Goal: Information Seeking & Learning: Check status

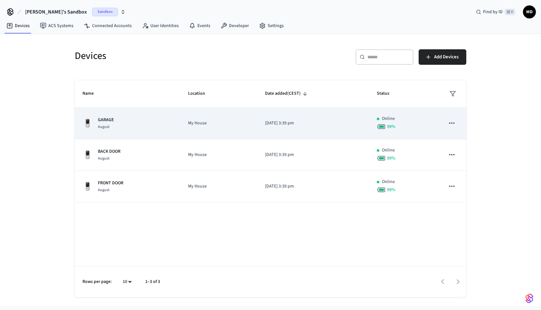
click at [453, 126] on icon "sticky table" at bounding box center [451, 123] width 8 height 8
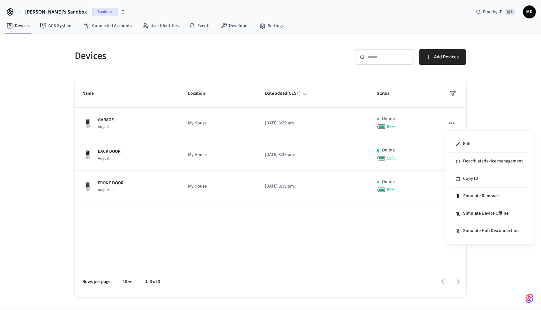
click at [473, 99] on div at bounding box center [270, 155] width 541 height 310
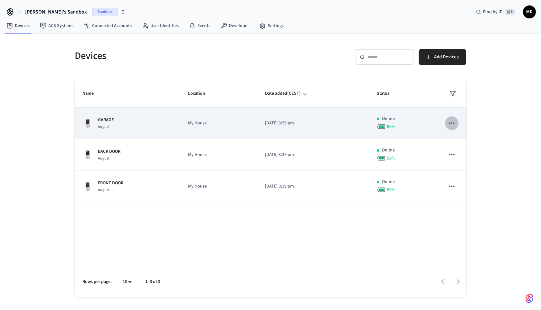
click at [451, 122] on icon "sticky table" at bounding box center [451, 123] width 8 height 8
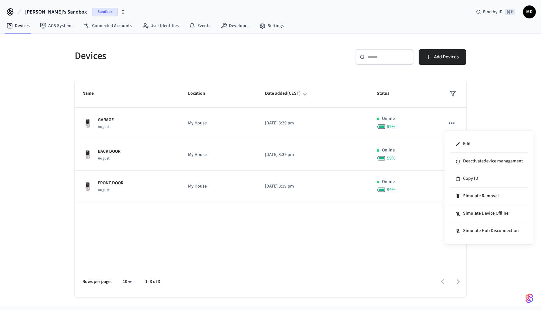
click at [516, 99] on div at bounding box center [270, 155] width 541 height 310
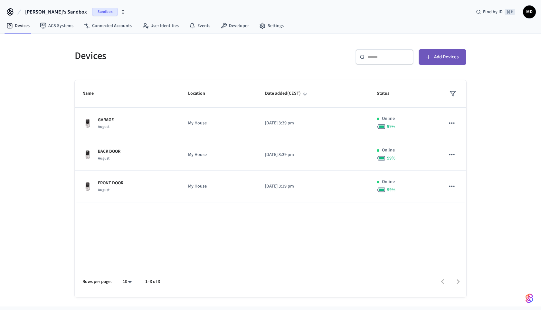
click at [449, 59] on span "Add Devices" at bounding box center [446, 57] width 24 height 8
click at [92, 13] on span "Sandbox" at bounding box center [105, 12] width 26 height 8
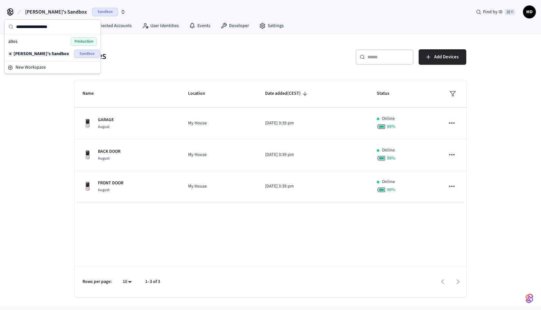
click at [61, 42] on div "a9os Production" at bounding box center [52, 41] width 88 height 8
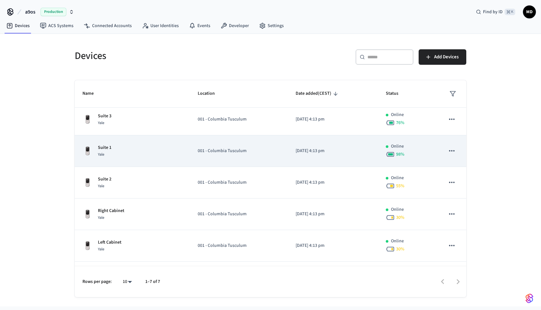
scroll to position [2, 0]
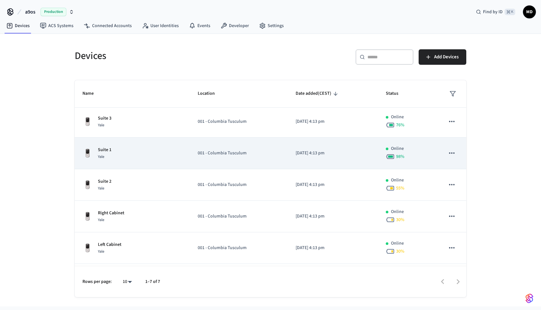
click at [453, 154] on icon "sticky table" at bounding box center [451, 153] width 8 height 8
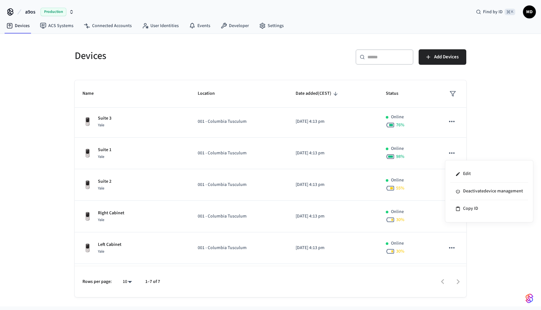
click at [464, 132] on div at bounding box center [270, 155] width 541 height 310
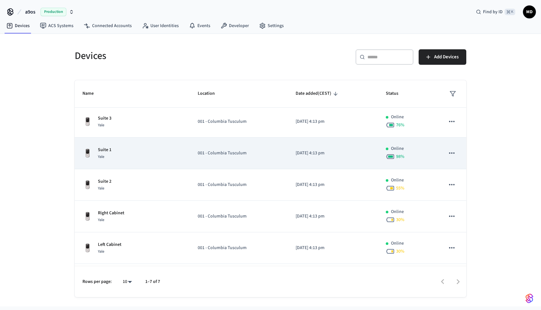
click at [375, 150] on td "[DATE] 4:13 pm" at bounding box center [333, 153] width 90 height 32
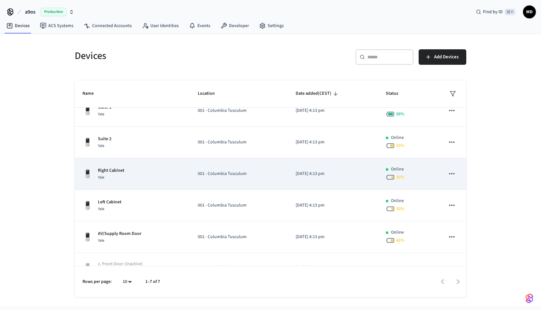
scroll to position [60, 0]
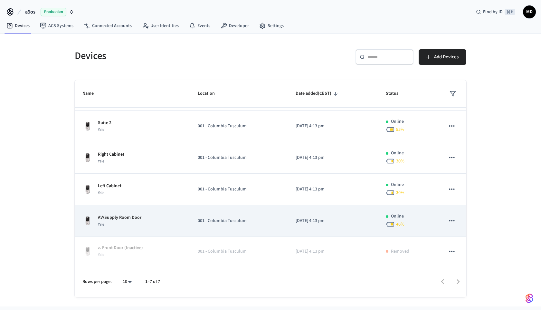
click at [282, 223] on td "001 - Columbia Tusculum" at bounding box center [239, 221] width 98 height 32
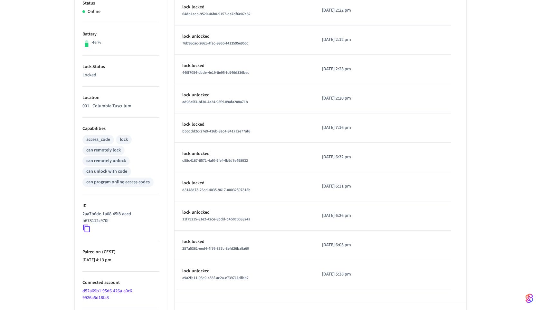
scroll to position [168, 0]
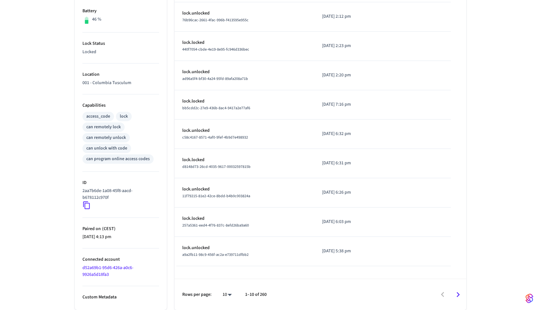
click at [84, 205] on icon at bounding box center [86, 205] width 7 height 8
click at [87, 205] on icon at bounding box center [86, 205] width 8 height 8
click at [91, 205] on div "2aa7b6de-1a08-45f8-aacd-b678112c970f" at bounding box center [120, 198] width 77 height 22
click at [85, 205] on icon at bounding box center [86, 205] width 7 height 8
click at [86, 205] on icon at bounding box center [86, 205] width 8 height 8
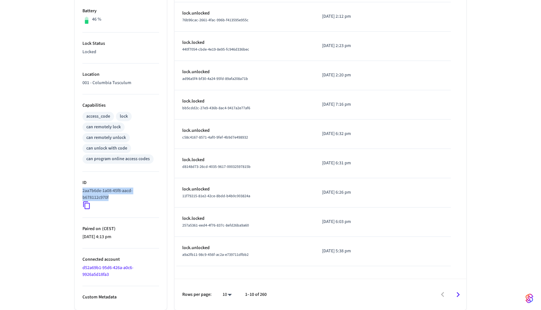
drag, startPoint x: 114, startPoint y: 199, endPoint x: 80, endPoint y: 192, distance: 34.1
click at [80, 192] on ul "Type Yale Status Online Battery 46 % Lock Status Locked Location 001 - Columbia…" at bounding box center [121, 123] width 92 height 371
copy p "2aa7b6de-1a08-45f8-aacd-b678112c970f"
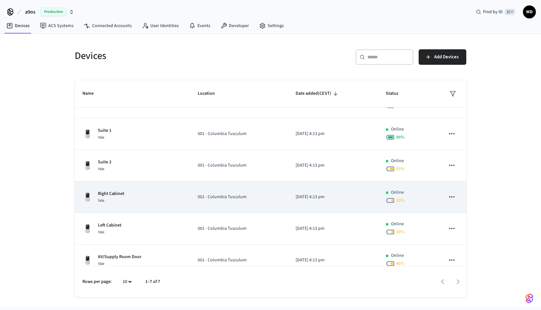
scroll to position [22, 0]
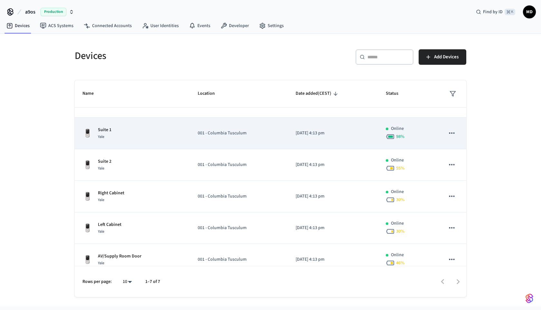
click at [146, 139] on div "Suite 1 Yale" at bounding box center [132, 133] width 100 height 14
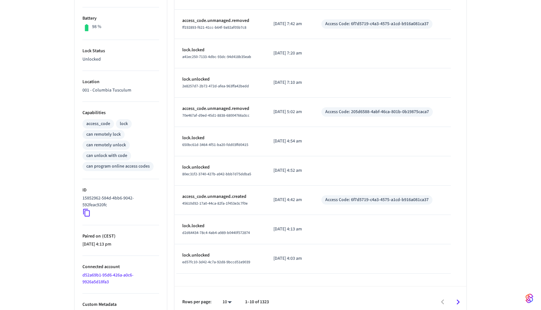
scroll to position [164, 0]
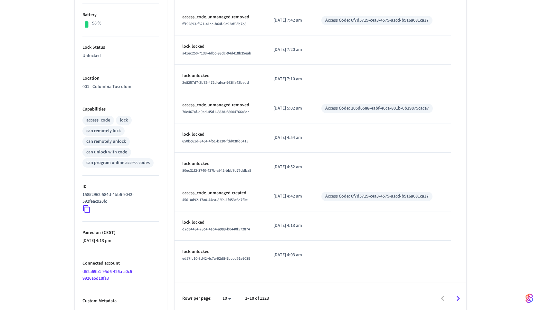
click at [88, 211] on icon at bounding box center [86, 209] width 8 height 8
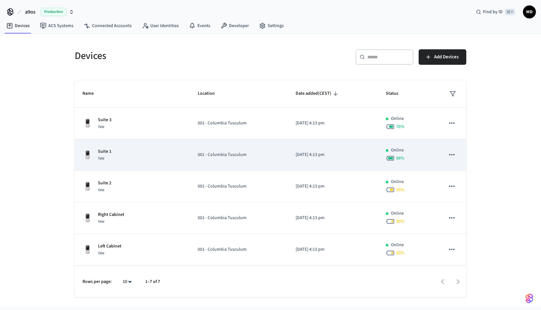
scroll to position [60, 0]
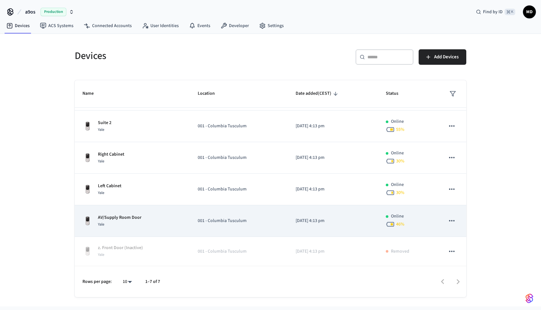
click at [126, 217] on p "AV/Supply Room Door" at bounding box center [119, 217] width 43 height 7
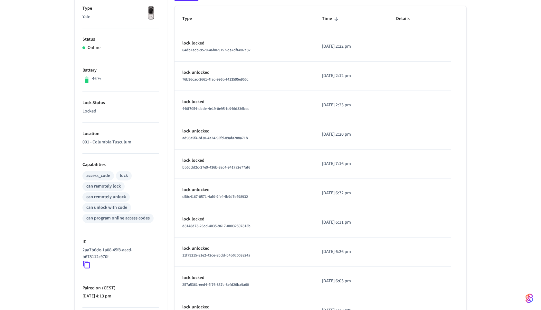
scroll to position [119, 0]
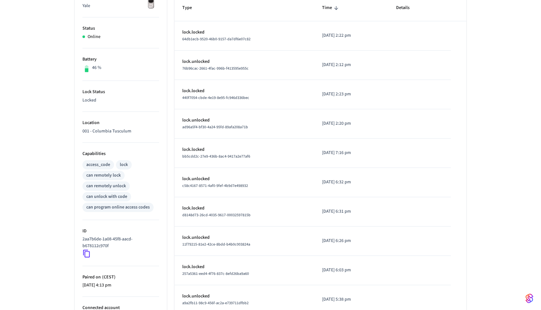
click at [87, 251] on icon at bounding box center [86, 254] width 7 height 8
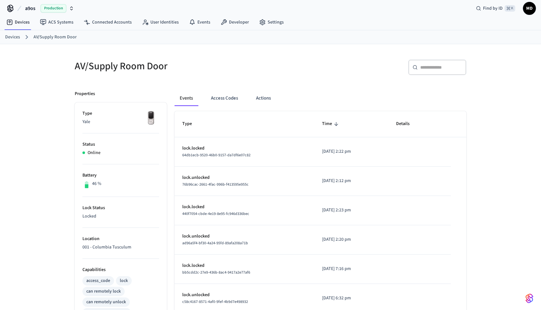
scroll to position [0, 0]
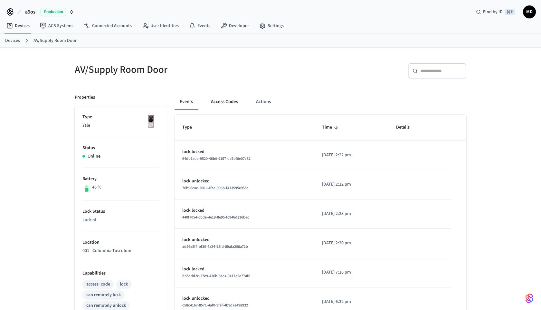
click at [236, 106] on button "Access Codes" at bounding box center [224, 101] width 37 height 15
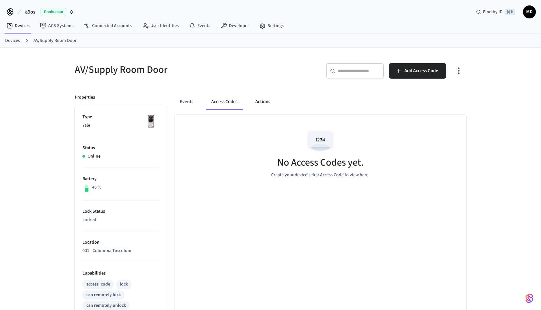
click at [274, 107] on button "Actions" at bounding box center [262, 101] width 25 height 15
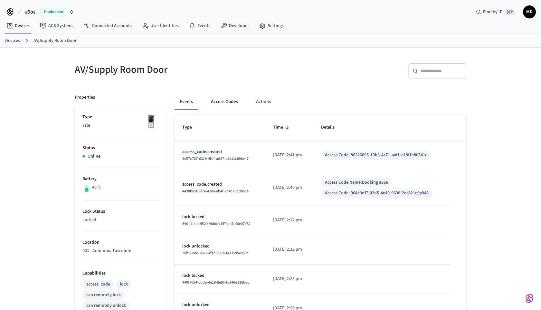
click at [227, 105] on button "Access Codes" at bounding box center [224, 101] width 37 height 15
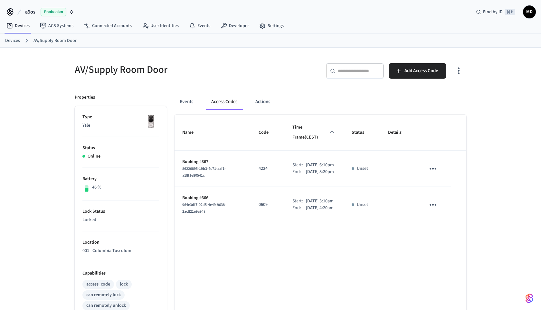
drag, startPoint x: 182, startPoint y: 155, endPoint x: 321, endPoint y: 171, distance: 139.8
click at [322, 171] on tr "Booking #367 86226895-19b3-4c71-aaf1-a18f1e80541c 4224 Start: Sep 9th 2025 6:10…" at bounding box center [320, 169] width 292 height 36
click at [251, 151] on td "4224" at bounding box center [268, 169] width 34 height 36
drag, startPoint x: 251, startPoint y: 163, endPoint x: 270, endPoint y: 163, distance: 19.3
click at [270, 163] on td "4224" at bounding box center [268, 169] width 34 height 36
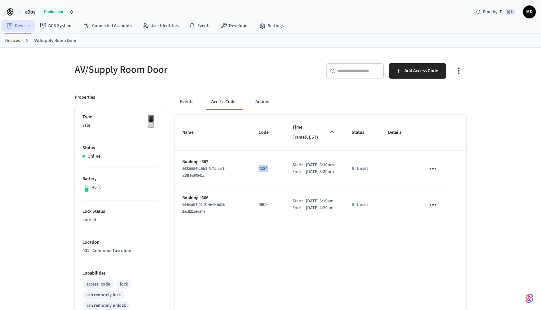
click at [27, 24] on link "Devices" at bounding box center [17, 26] width 33 height 12
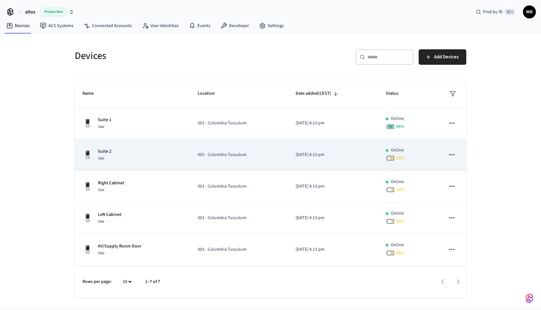
scroll to position [19, 0]
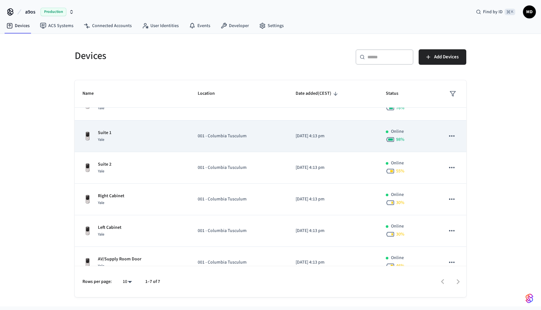
click at [135, 133] on div "Suite 1 Yale" at bounding box center [132, 136] width 100 height 14
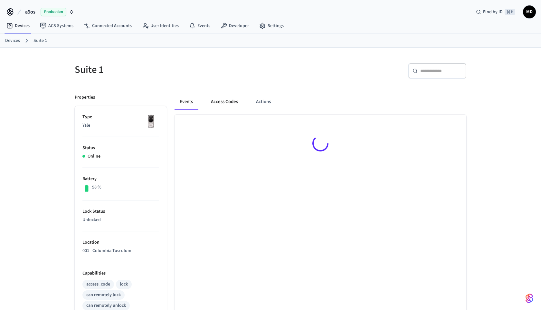
click at [225, 100] on button "Access Codes" at bounding box center [224, 101] width 37 height 15
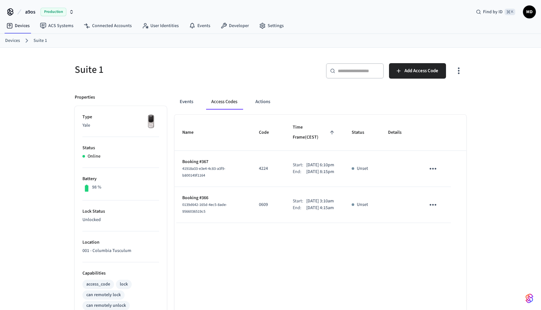
drag, startPoint x: 183, startPoint y: 152, endPoint x: 320, endPoint y: 213, distance: 149.7
click at [320, 213] on tbody "Booking #367 41918a33-e3e4-4c83-a3f9-b800149f1164 4224 Start: Sep 9th 2025 6:10…" at bounding box center [320, 187] width 292 height 72
click at [321, 220] on td "Start: Sep 10th 2025 3:10am End: Sep 10th 2025 4:15am" at bounding box center [314, 205] width 59 height 36
drag, startPoint x: 198, startPoint y: 151, endPoint x: 305, endPoint y: 181, distance: 111.5
click at [306, 181] on tr "Booking #367 41918a33-e3e4-4c83-a3f9-b800149f1164 4224 Start: Sep 9th 2025 6:10…" at bounding box center [320, 169] width 292 height 36
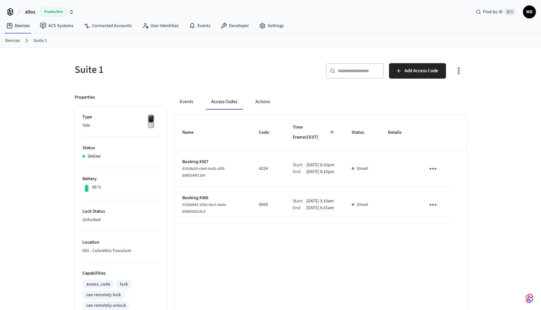
click at [315, 211] on p "Sep 10th 2025 4:15am" at bounding box center [320, 207] width 28 height 7
drag, startPoint x: 188, startPoint y: 153, endPoint x: 265, endPoint y: 161, distance: 78.2
click at [265, 161] on tr "Booking #367 41918a33-e3e4-4c83-a3f9-b800149f1164 4224 Start: Sep 9th 2025 6:10…" at bounding box center [320, 169] width 292 height 36
click at [193, 158] on p "Booking #367" at bounding box center [212, 161] width 61 height 7
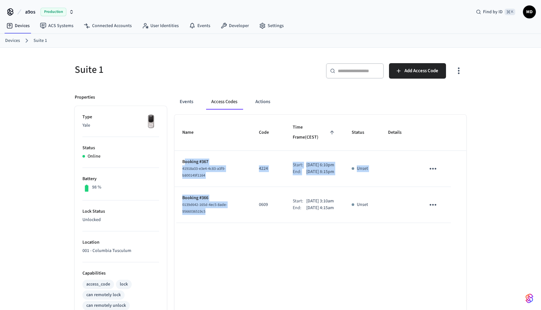
drag, startPoint x: 186, startPoint y: 156, endPoint x: 238, endPoint y: 209, distance: 74.2
click at [238, 209] on tbody "Booking #367 41918a33-e3e4-4c83-a3f9-b800149f1164 4224 Start: Sep 9th 2025 6:10…" at bounding box center [320, 187] width 292 height 72
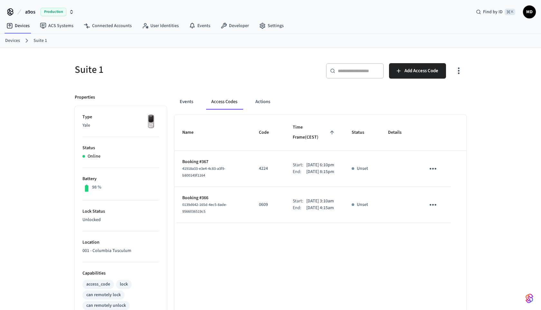
click at [258, 223] on td "0609" at bounding box center [268, 205] width 34 height 36
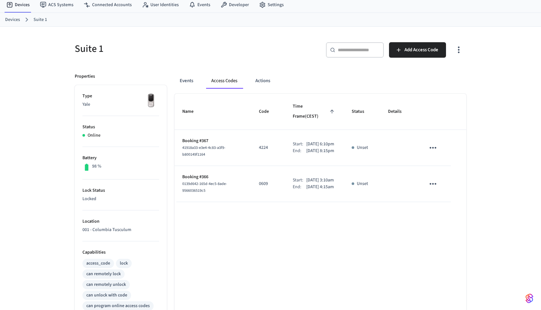
scroll to position [25, 0]
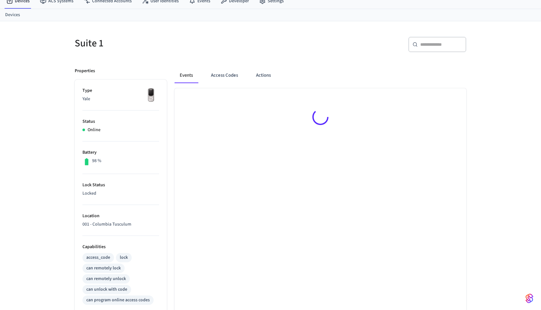
scroll to position [25, 0]
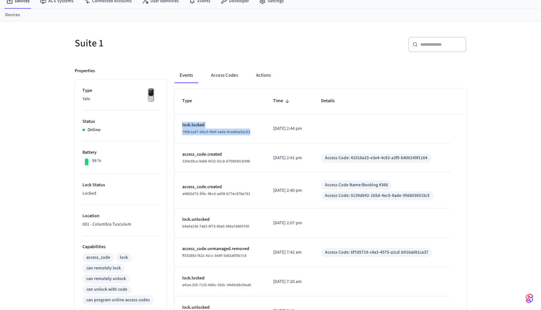
drag, startPoint x: 181, startPoint y: 123, endPoint x: 251, endPoint y: 135, distance: 71.2
click at [251, 135] on td "lock.locked 799b1ad7-d4cd-49ef-aa4a-9cee6ea5ecb3" at bounding box center [219, 128] width 91 height 29
click at [189, 131] on span "799b1ad7-d4cd-49ef-aa4a-9cee6ea5ecb3" at bounding box center [216, 131] width 68 height 5
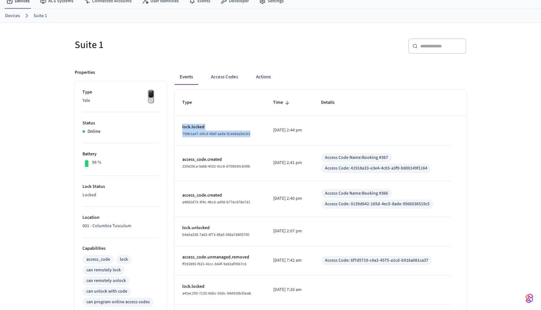
drag, startPoint x: 181, startPoint y: 128, endPoint x: 251, endPoint y: 134, distance: 69.4
click at [251, 134] on td "lock.locked 799b1ad7-d4cd-49ef-aa4a-9cee6ea5ecb3" at bounding box center [219, 130] width 91 height 29
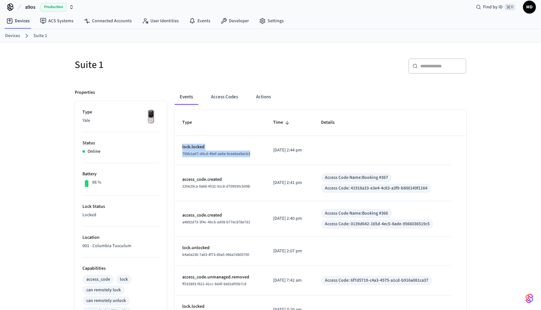
scroll to position [2, 0]
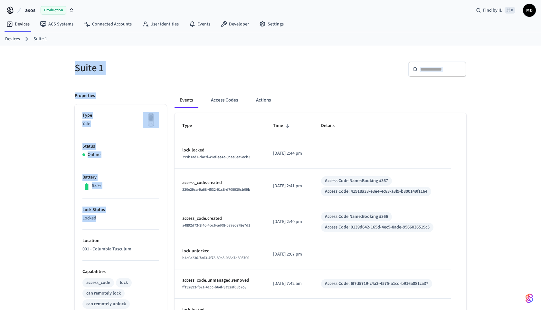
drag, startPoint x: 73, startPoint y: 60, endPoint x: 145, endPoint y: 224, distance: 178.7
click at [145, 224] on div "Suite 1 ​ ​ Properties Type Yale Status Online Battery 98 % Lock Status Locked …" at bounding box center [271, 265] width 402 height 422
click at [157, 79] on div "Suite 1" at bounding box center [167, 68] width 200 height 28
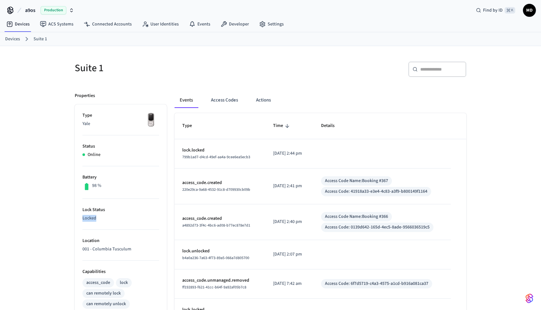
drag, startPoint x: 99, startPoint y: 223, endPoint x: 85, endPoint y: 215, distance: 16.8
click at [85, 215] on li "Lock Status Locked" at bounding box center [120, 214] width 77 height 31
click at [84, 214] on li "Lock Status Locked" at bounding box center [120, 214] width 77 height 31
drag, startPoint x: 83, startPoint y: 210, endPoint x: 100, endPoint y: 217, distance: 18.3
click at [100, 217] on li "Lock Status Locked" at bounding box center [120, 214] width 77 height 31
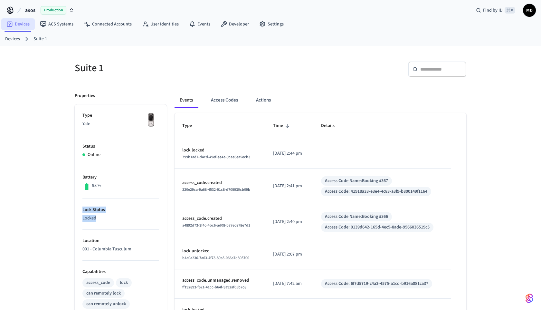
click at [25, 23] on link "Devices" at bounding box center [17, 24] width 33 height 12
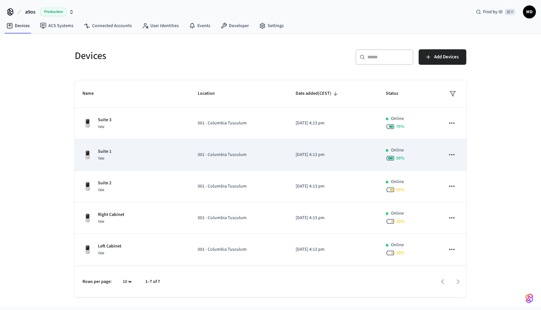
click at [152, 153] on div "Suite 1 Yale" at bounding box center [132, 155] width 100 height 14
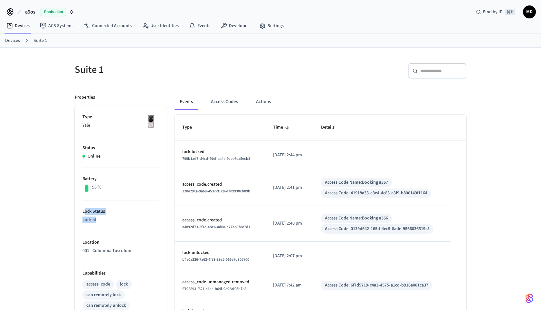
drag, startPoint x: 117, startPoint y: 219, endPoint x: 85, endPoint y: 212, distance: 33.4
click at [85, 212] on li "Lock Status Locked" at bounding box center [120, 215] width 77 height 31
click at [85, 212] on p "Lock Status" at bounding box center [120, 211] width 77 height 7
drag, startPoint x: 83, startPoint y: 212, endPoint x: 190, endPoint y: 176, distance: 112.9
click at [180, 182] on div "Properties Type Yale Status Online Battery 98 % Lock Status Locked Location 001…" at bounding box center [266, 281] width 399 height 391
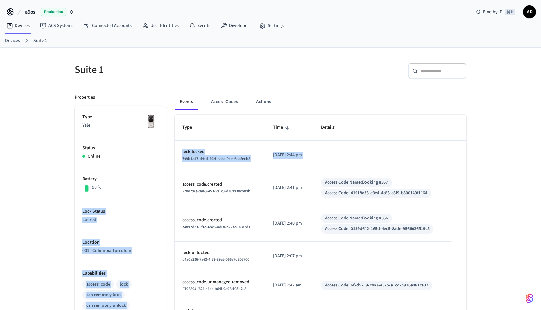
click at [211, 153] on p "lock.locked" at bounding box center [219, 151] width 75 height 7
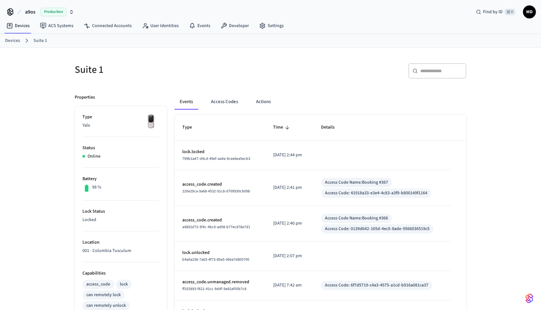
drag, startPoint x: 262, startPoint y: 254, endPoint x: 309, endPoint y: 254, distance: 47.0
click at [310, 254] on td "[DATE] 2:07 pm" at bounding box center [289, 255] width 48 height 29
click at [300, 257] on p "[DATE] 2:07 pm" at bounding box center [289, 255] width 33 height 7
drag, startPoint x: 297, startPoint y: 257, endPoint x: 304, endPoint y: 257, distance: 7.1
click at [304, 257] on p "[DATE] 2:07 pm" at bounding box center [289, 255] width 33 height 7
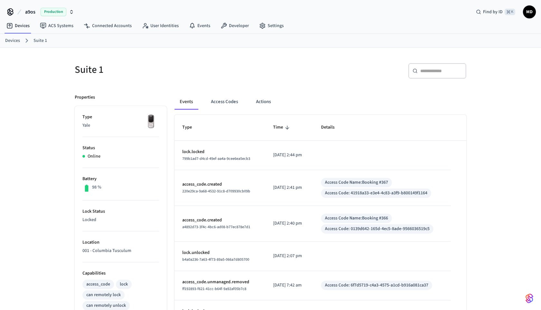
drag, startPoint x: 252, startPoint y: 155, endPoint x: 296, endPoint y: 155, distance: 44.4
click at [296, 155] on tr "lock.locked 799b1ad7-d4cd-49ef-aa4a-9cee6ea5ecb3 2025/09/04 at 2:44 pm" at bounding box center [320, 155] width 292 height 29
click at [290, 174] on td "[DATE] 2:41 pm" at bounding box center [289, 188] width 48 height 36
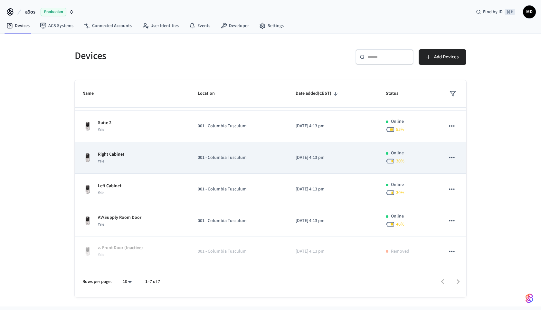
scroll to position [60, 0]
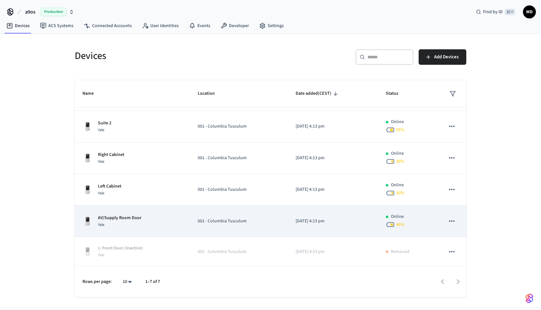
click at [154, 219] on div "AV/Supply Room Door Yale" at bounding box center [132, 221] width 100 height 14
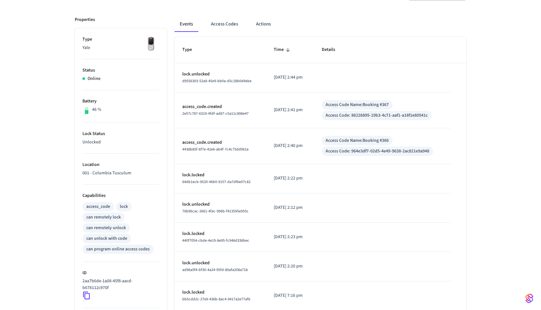
scroll to position [68, 0]
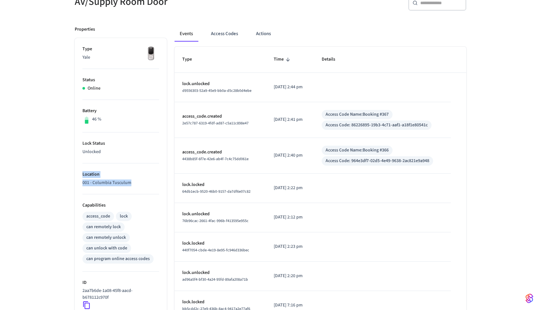
drag, startPoint x: 111, startPoint y: 155, endPoint x: 167, endPoint y: 200, distance: 71.4
click at [161, 196] on ul "Type Yale Status Online Battery 46 % Lock Status Unlocked Location 001 - Columb…" at bounding box center [121, 223] width 92 height 371
click at [135, 185] on p "001 - Columbia Tusculum" at bounding box center [120, 182] width 77 height 7
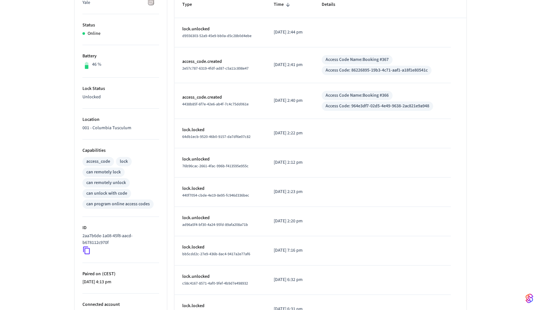
scroll to position [157, 0]
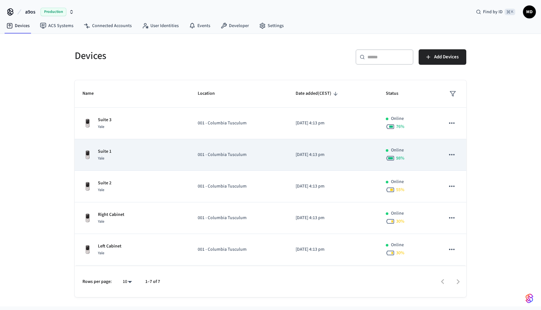
click at [125, 161] on div "Suite 1 Yale" at bounding box center [132, 155] width 100 height 14
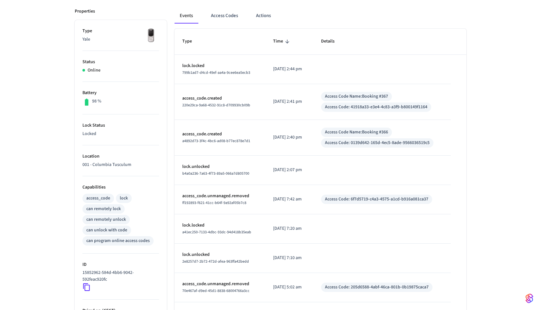
scroll to position [95, 0]
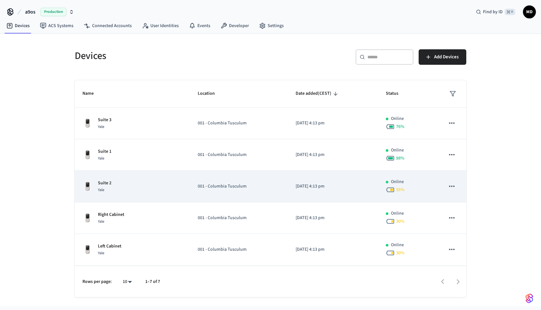
scroll to position [60, 0]
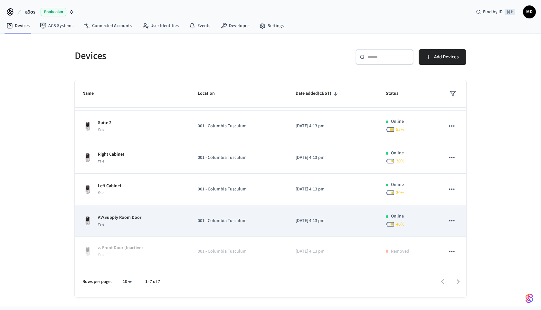
click at [143, 219] on div "AV/Supply Room Door Yale" at bounding box center [132, 221] width 100 height 14
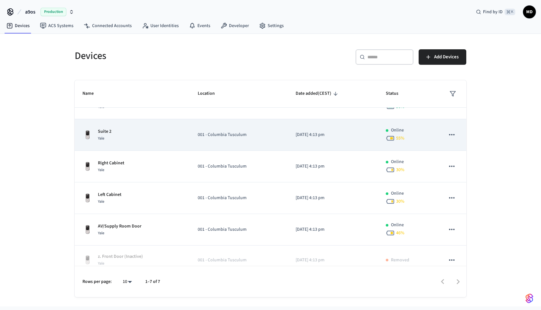
scroll to position [60, 0]
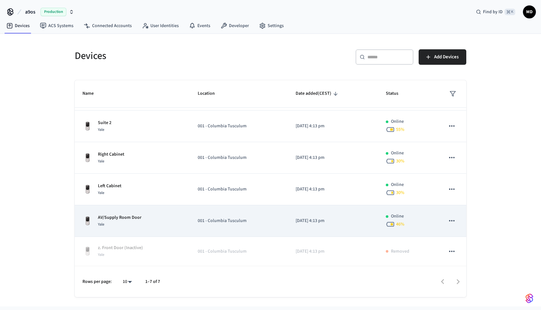
click at [458, 219] on button "sticky table" at bounding box center [452, 221] width 14 height 14
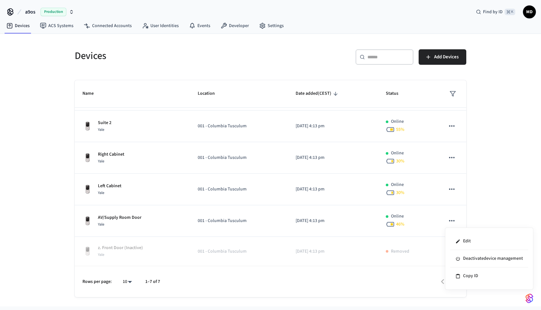
click at [414, 222] on div at bounding box center [270, 155] width 541 height 310
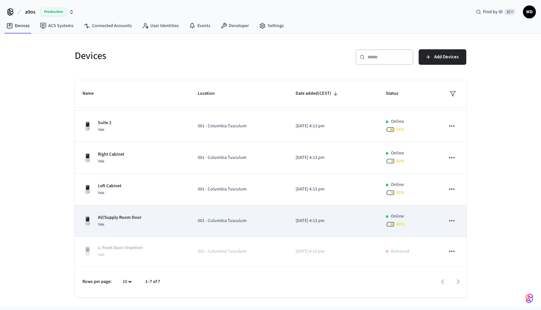
click at [330, 223] on p "[DATE] 4:13 pm" at bounding box center [332, 220] width 75 height 7
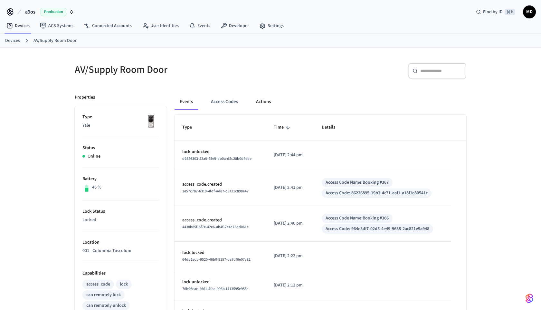
click at [252, 107] on button "Actions" at bounding box center [263, 101] width 25 height 15
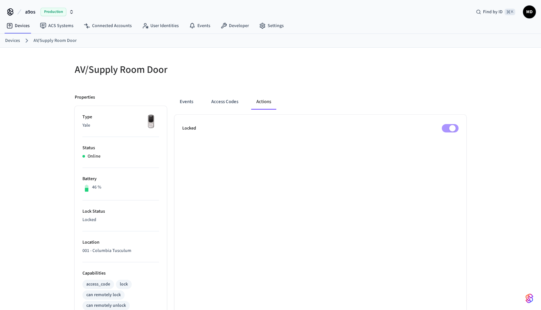
click at [450, 122] on ul "Locked" at bounding box center [320, 296] width 292 height 363
click at [202, 166] on ul "Locked" at bounding box center [320, 296] width 292 height 363
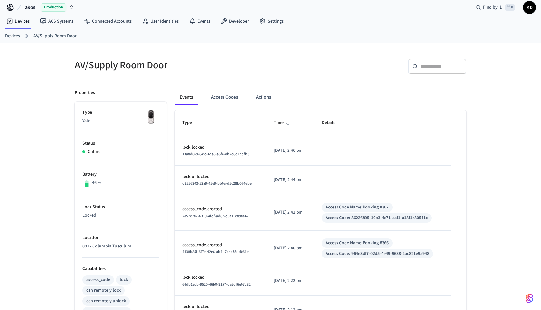
scroll to position [10, 0]
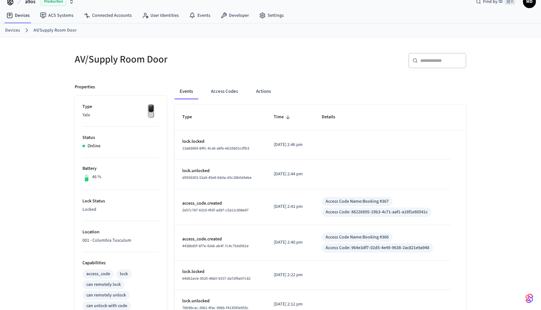
drag, startPoint x: 306, startPoint y: 172, endPoint x: 219, endPoint y: 149, distance: 90.5
click at [219, 149] on tbody "lock.locked 13a8d669-84fc-4ca6-a6fe-eb2d8d1cdfb3 [DATE] 2:46 pm lock.unlocked d…" at bounding box center [320, 283] width 292 height 306
click at [219, 151] on span "13a8d669-84fc-4ca6-a6fe-eb2d8d1cdfb3" at bounding box center [215, 147] width 67 height 5
drag, startPoint x: 320, startPoint y: 174, endPoint x: 184, endPoint y: 171, distance: 136.5
click at [184, 171] on tr "lock.unlocked d9556303-52a9-45e9-bb0a-d5c28b0d4ebe [DATE] 2:44 pm" at bounding box center [320, 174] width 292 height 29
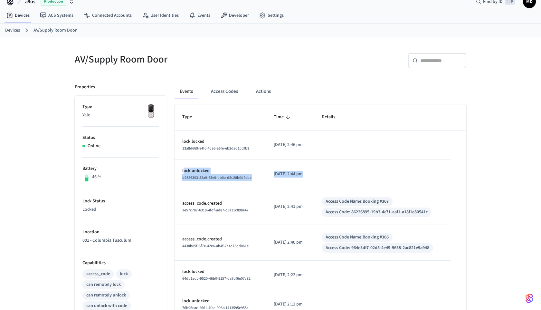
click at [195, 182] on td "lock.unlocked d9556303-52a9-45e9-bb0a-d5c28b0d4ebe" at bounding box center [219, 174] width 91 height 29
drag, startPoint x: 178, startPoint y: 169, endPoint x: 187, endPoint y: 169, distance: 9.0
click at [187, 169] on td "lock.unlocked d9556303-52a9-45e9-bb0a-d5c28b0d4ebe" at bounding box center [219, 174] width 91 height 29
click at [259, 95] on button "Actions" at bounding box center [263, 91] width 25 height 15
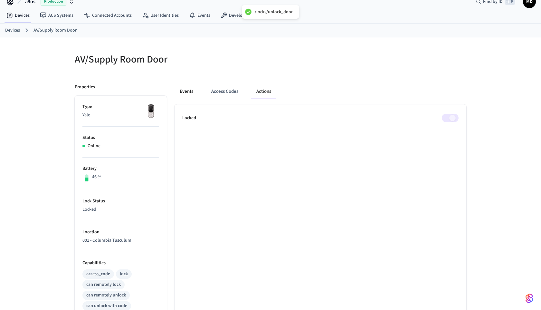
click at [183, 90] on button "Events" at bounding box center [186, 91] width 24 height 15
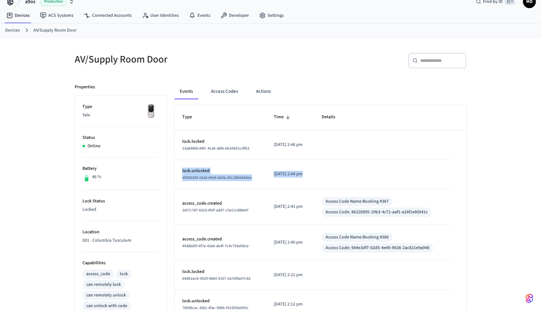
drag, startPoint x: 179, startPoint y: 172, endPoint x: 361, endPoint y: 166, distance: 181.9
click at [361, 166] on tr "lock.unlocked d9556303-52a9-45e9-bb0a-d5c28b0d4ebe 2025/09/04 at 2:44 pm" at bounding box center [320, 174] width 292 height 29
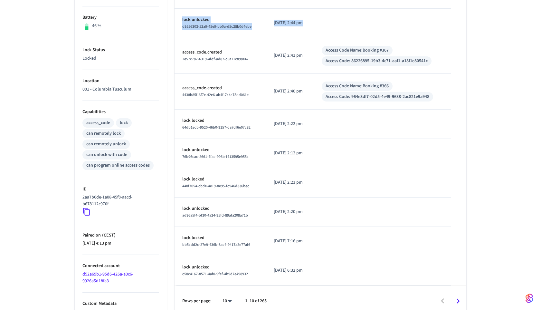
scroll to position [168, 0]
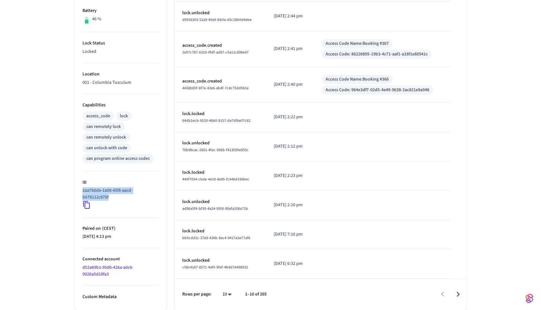
drag, startPoint x: 118, startPoint y: 198, endPoint x: 82, endPoint y: 192, distance: 36.9
click at [82, 192] on ul "Type Yale Status Online Battery 46 % Lock Status Locked Location 001 - Columbia…" at bounding box center [121, 123] width 92 height 371
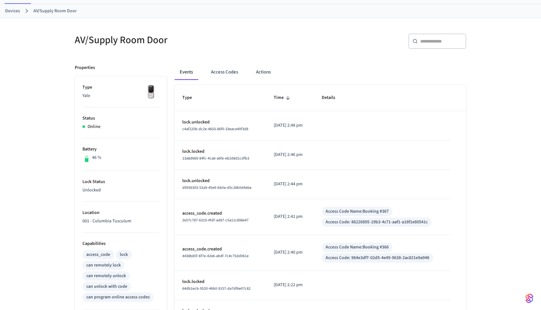
scroll to position [22, 0]
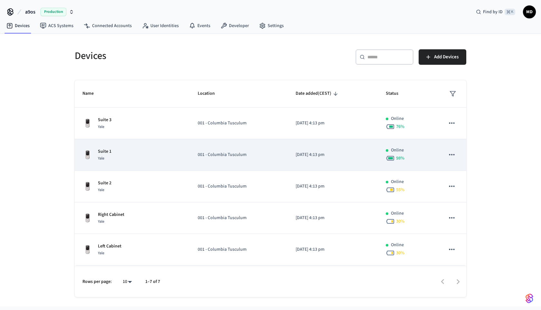
click at [141, 154] on div "Suite 1 Yale" at bounding box center [132, 155] width 100 height 14
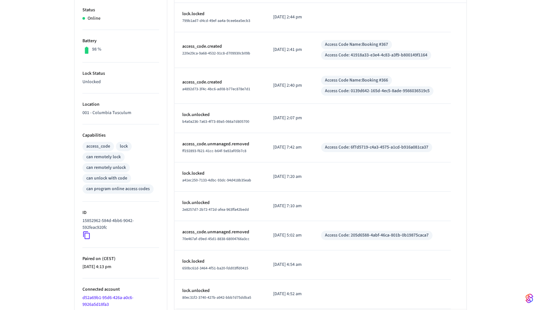
scroll to position [142, 0]
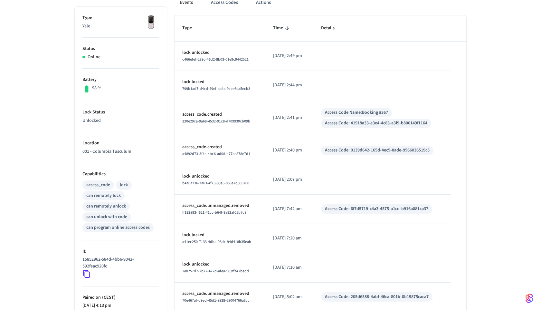
scroll to position [97, 0]
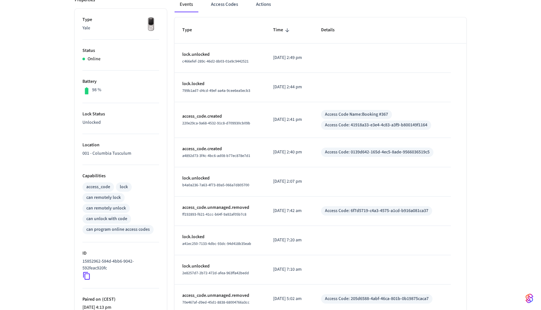
drag, startPoint x: 280, startPoint y: 58, endPoint x: 312, endPoint y: 59, distance: 31.6
click at [312, 59] on td "[DATE] 2:49 pm" at bounding box center [289, 57] width 48 height 29
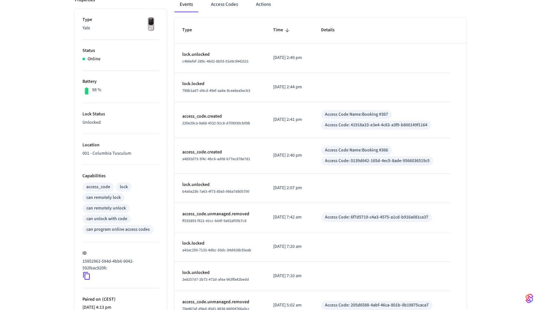
click at [312, 59] on td "[DATE] 2:49 pm" at bounding box center [289, 57] width 48 height 29
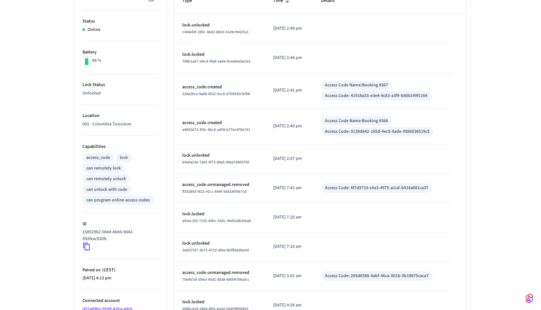
scroll to position [61, 0]
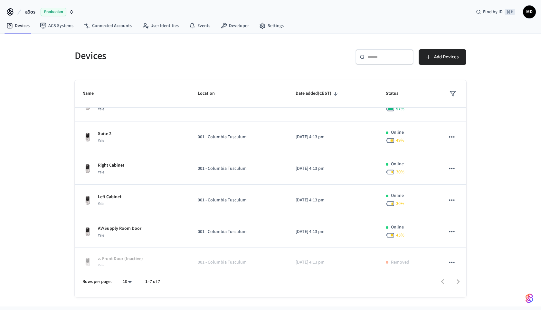
scroll to position [60, 0]
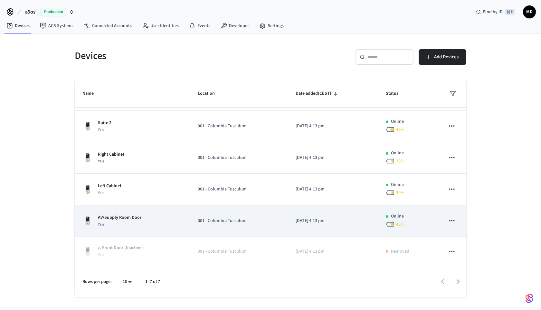
click at [128, 219] on p "AV/Supply Room Door" at bounding box center [119, 217] width 43 height 7
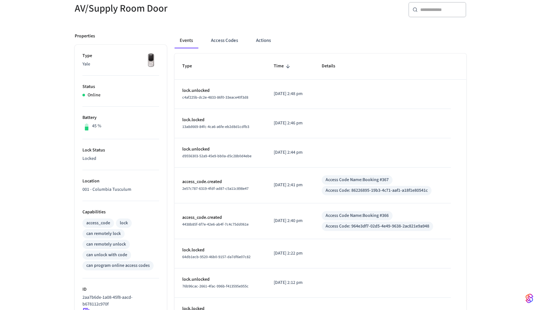
scroll to position [46, 0]
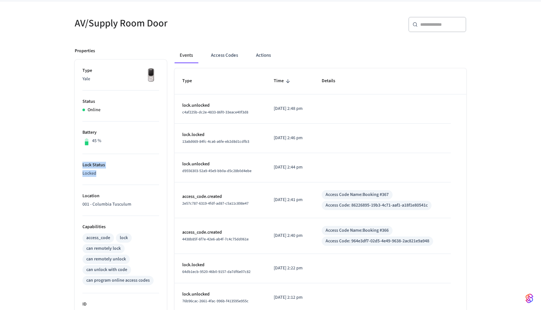
drag, startPoint x: 96, startPoint y: 177, endPoint x: 79, endPoint y: 168, distance: 19.1
click at [79, 168] on ul "Type Yale Status Online Battery 45 % Lock Status Locked Location 001 - Columbia…" at bounding box center [121, 245] width 92 height 371
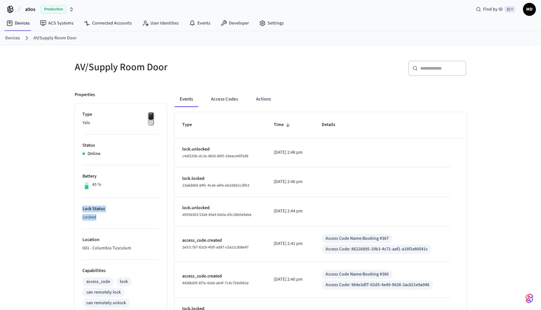
scroll to position [0, 0]
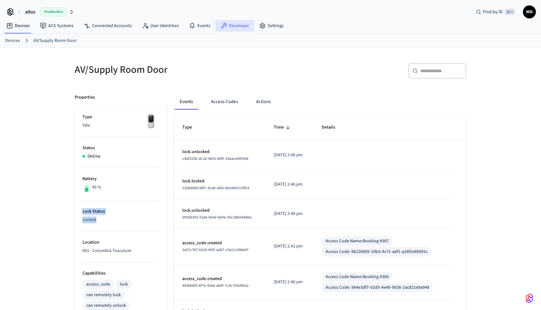
click at [237, 22] on link "Developer" at bounding box center [234, 26] width 39 height 12
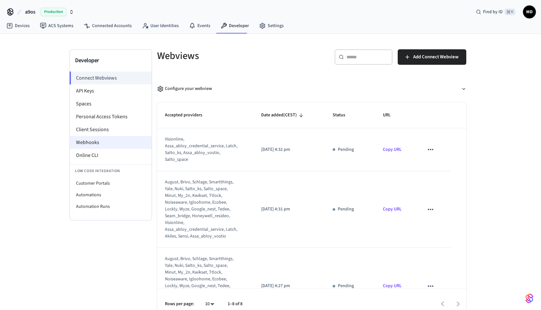
click at [108, 145] on li "Webhooks" at bounding box center [111, 142] width 82 height 13
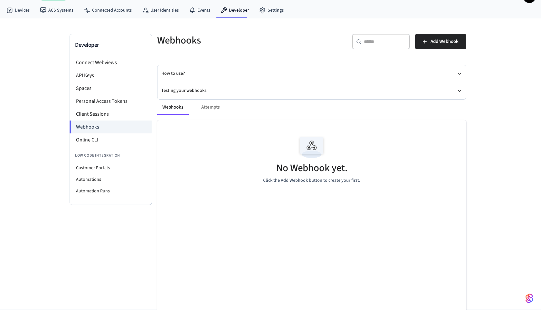
scroll to position [33, 0]
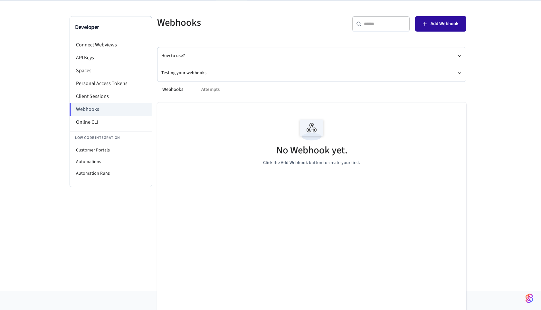
click at [442, 24] on span "Add Webhook" at bounding box center [444, 24] width 28 height 8
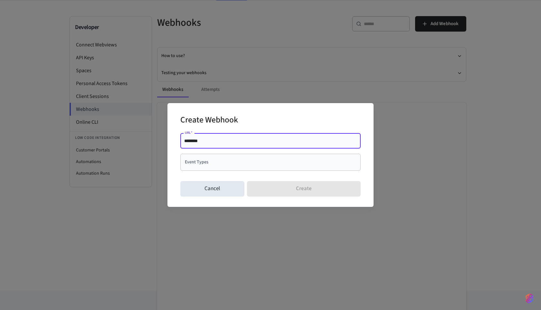
click at [252, 169] on div "Event Types" at bounding box center [270, 161] width 180 height 17
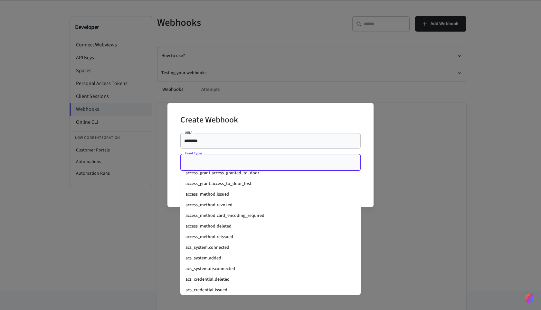
scroll to position [321, 0]
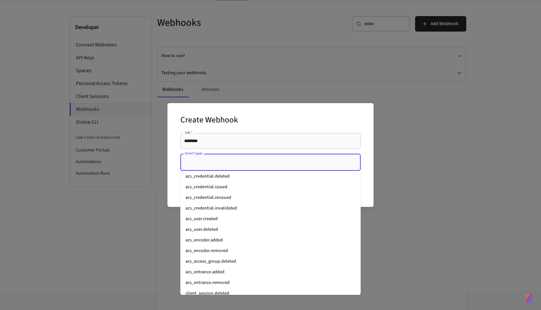
click at [270, 60] on div "Create Webhook URL   * ******** URL   * Event Types Event Types Cancel Create" at bounding box center [270, 155] width 541 height 310
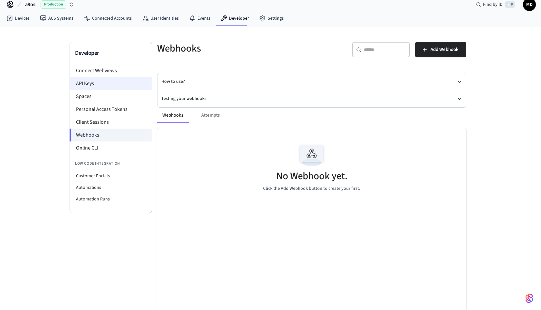
scroll to position [4, 0]
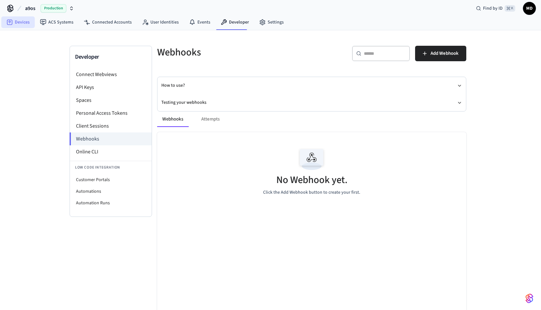
click at [22, 24] on link "Devices" at bounding box center [17, 22] width 33 height 12
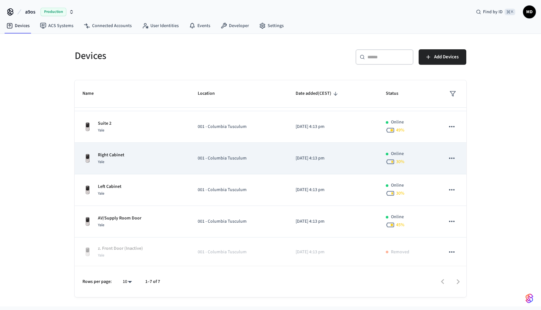
scroll to position [60, 0]
click at [135, 218] on p "AV/Supply Room Door" at bounding box center [119, 217] width 43 height 7
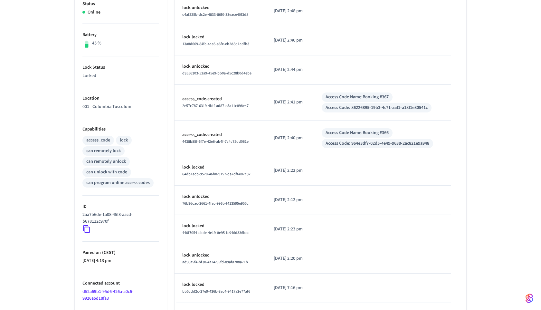
scroll to position [139, 0]
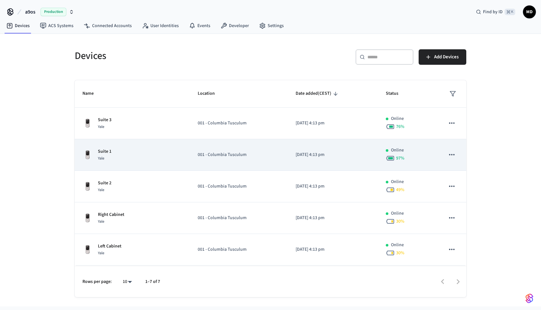
click at [124, 159] on div "Suite 1 Yale" at bounding box center [132, 155] width 100 height 14
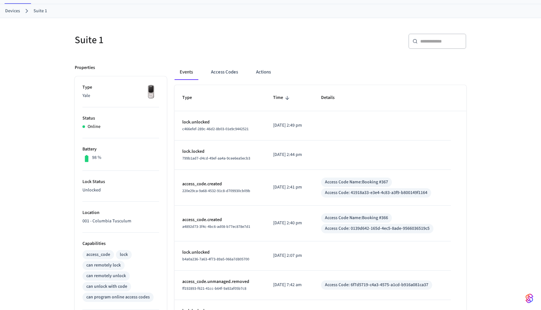
scroll to position [31, 0]
